Goal: Find specific page/section: Find specific page/section

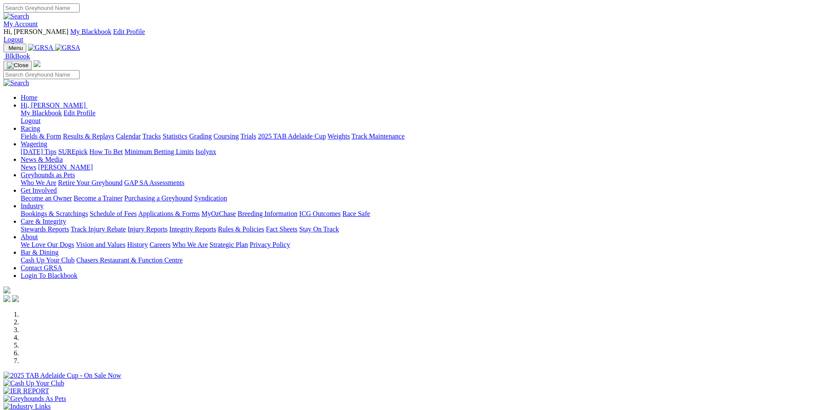
scroll to position [129, 0]
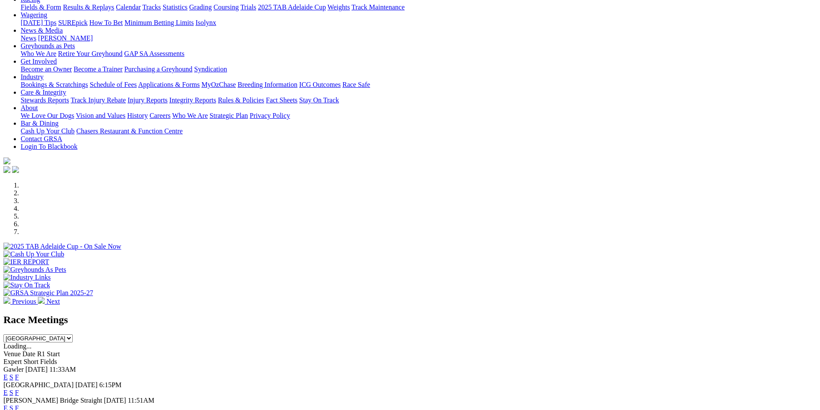
click at [19, 405] on link "F" at bounding box center [17, 408] width 4 height 7
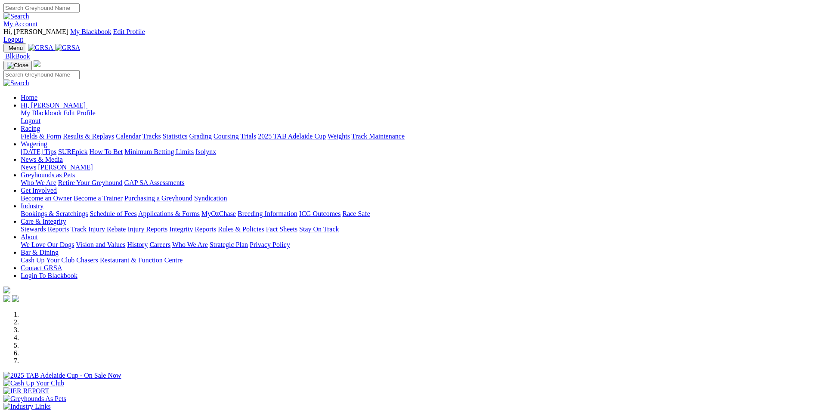
scroll to position [129, 0]
